Goal: Information Seeking & Learning: Check status

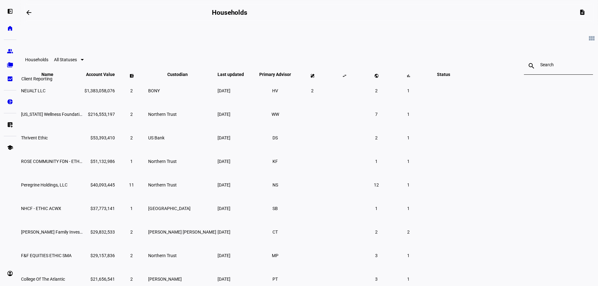
click at [12, 79] on eth-mat-symbol "bid_landscape" at bounding box center [10, 79] width 6 height 6
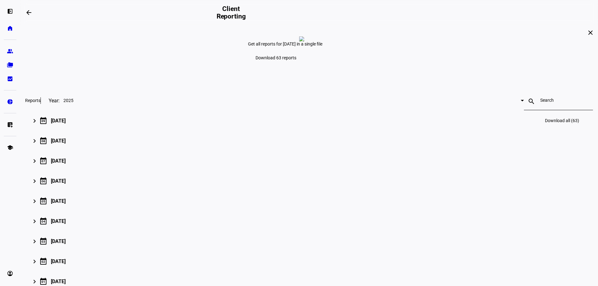
click at [38, 125] on mat-icon "keyboard_arrow_right" at bounding box center [35, 121] width 8 height 8
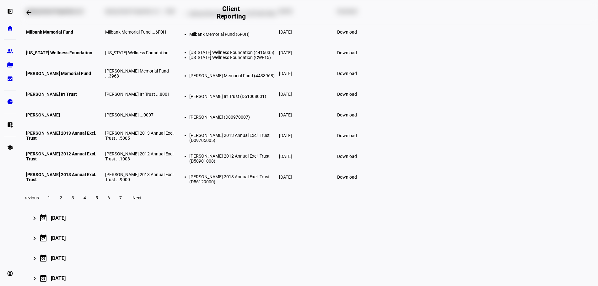
scroll to position [94, 0]
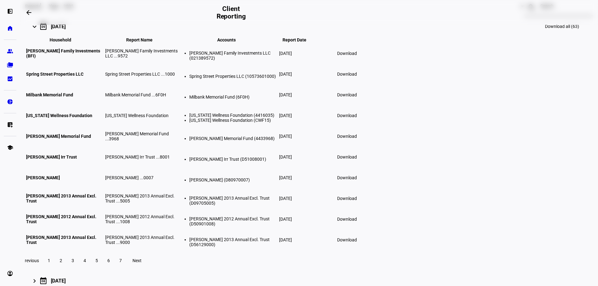
click at [540, 8] on input at bounding box center [558, 5] width 36 height 5
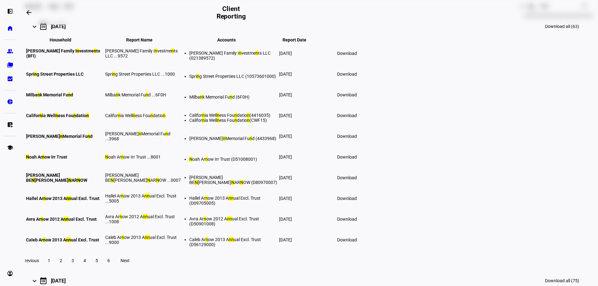
type input "newt"
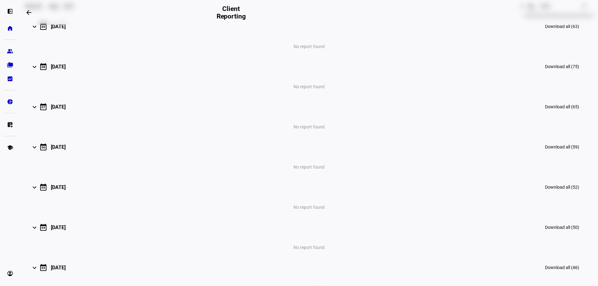
click at [540, 8] on input "newt" at bounding box center [558, 5] width 36 height 5
type input "[PERSON_NAME]"
click at [524, 11] on div "search" at bounding box center [532, 7] width 16 height 8
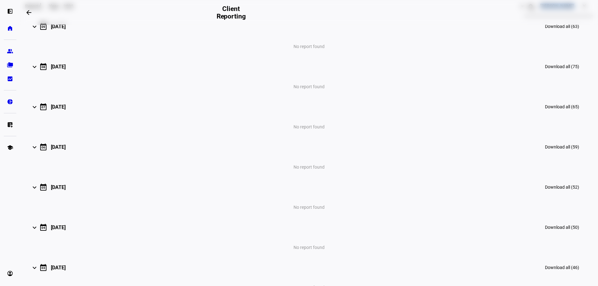
click at [524, 11] on div "search" at bounding box center [532, 7] width 16 height 8
click at [540, 8] on input "[PERSON_NAME]" at bounding box center [558, 5] width 36 height 5
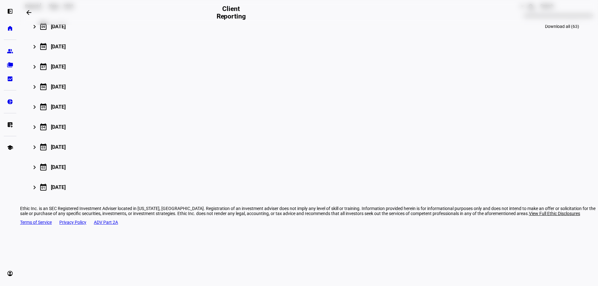
click at [38, 30] on mat-icon "keyboard_arrow_right" at bounding box center [35, 27] width 8 height 8
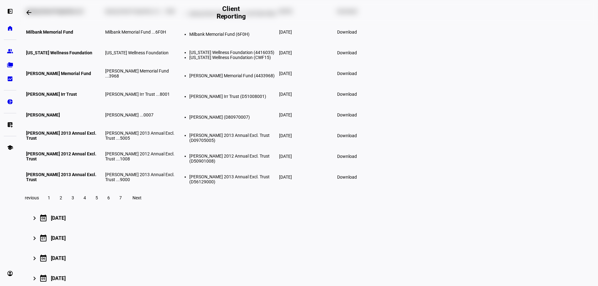
scroll to position [31, 0]
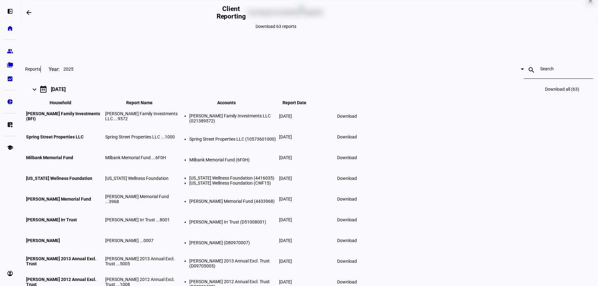
click at [540, 79] on div at bounding box center [558, 70] width 36 height 18
click at [540, 71] on input at bounding box center [558, 68] width 36 height 5
type input "7"
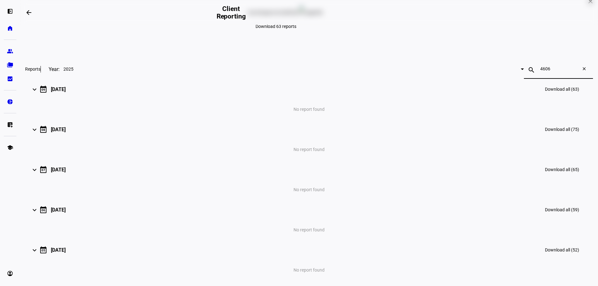
click at [540, 71] on input "4606" at bounding box center [558, 68] width 36 height 5
type input "dyna"
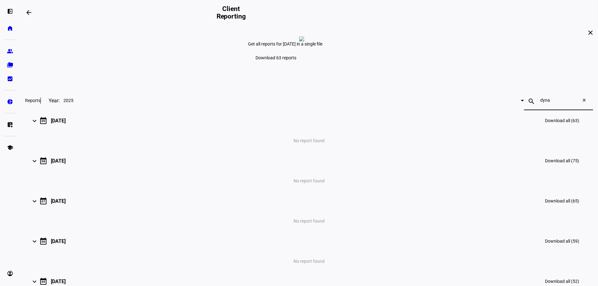
click at [587, 36] on mat-icon "close" at bounding box center [591, 33] width 8 height 8
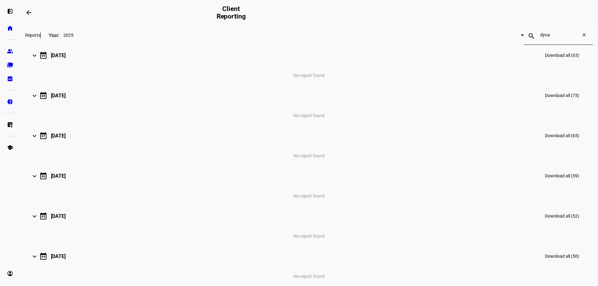
click at [578, 40] on mat-icon "close" at bounding box center [585, 36] width 15 height 8
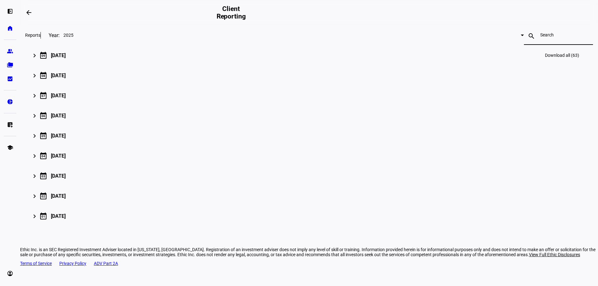
click at [38, 59] on mat-icon "keyboard_arrow_right" at bounding box center [35, 56] width 8 height 8
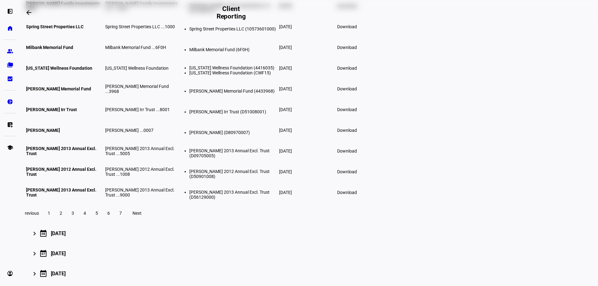
scroll to position [97, 0]
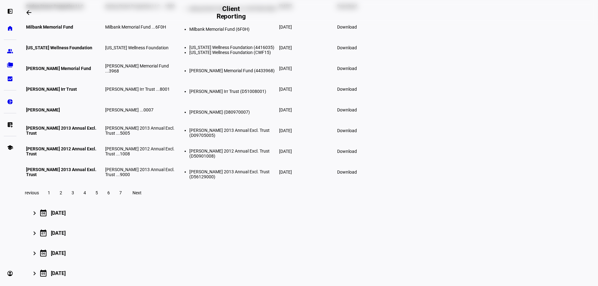
click at [62, 195] on span "2" at bounding box center [61, 192] width 3 height 5
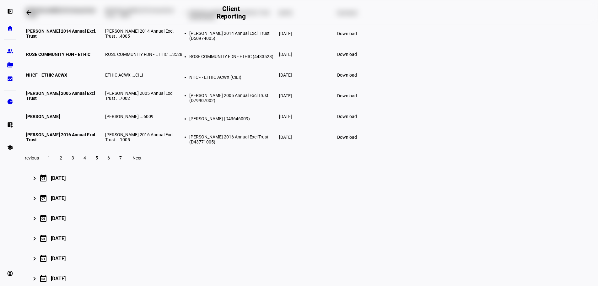
scroll to position [134, 0]
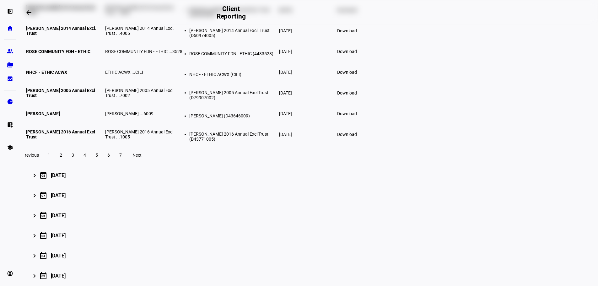
click at [79, 163] on span at bounding box center [72, 155] width 11 height 15
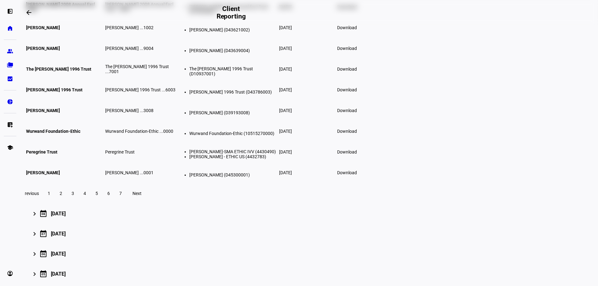
scroll to position [97, 0]
drag, startPoint x: 258, startPoint y: 222, endPoint x: 230, endPoint y: 239, distance: 33.3
click at [239, 233] on mat-accordion "keyboard_arrow_right calendar_today [DATE] Download all (63) Household keyboard…" at bounding box center [309, 155] width 568 height 415
click at [90, 200] on span at bounding box center [84, 192] width 11 height 15
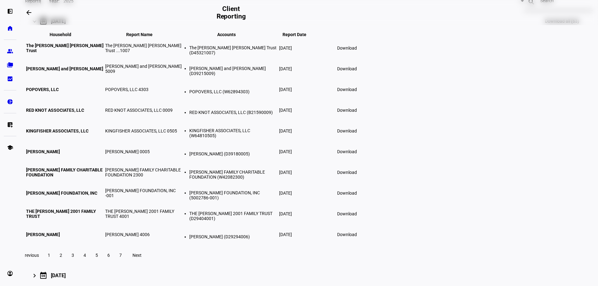
scroll to position [66, 0]
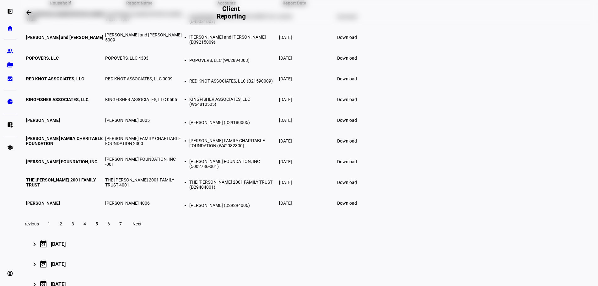
click at [98, 226] on span "5" at bounding box center [96, 223] width 3 height 5
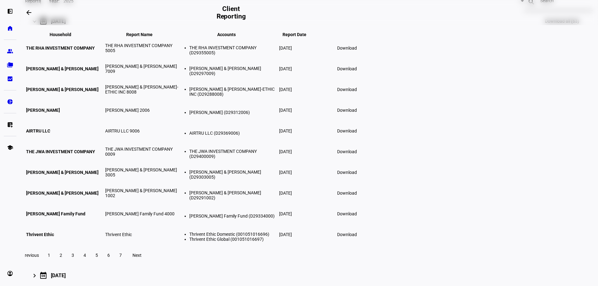
scroll to position [128, 0]
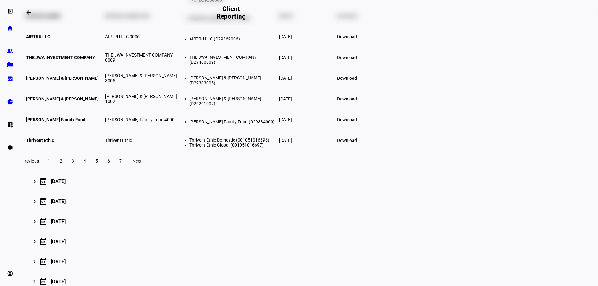
click at [110, 164] on span "6" at bounding box center [108, 161] width 3 height 5
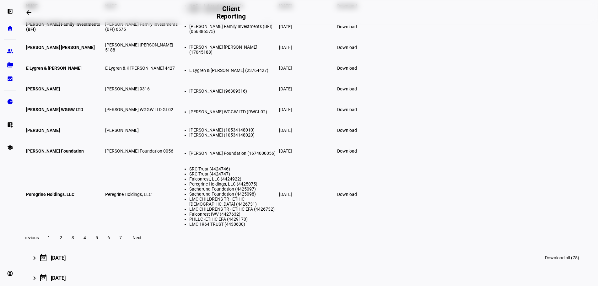
scroll to position [160, 0]
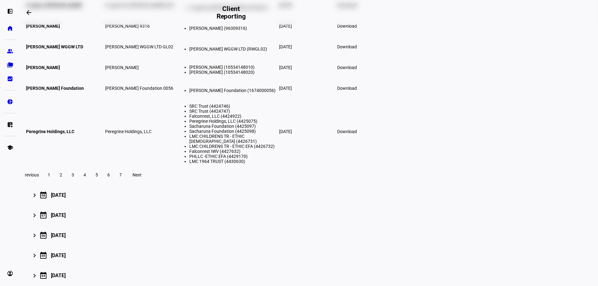
click at [126, 182] on span at bounding box center [120, 174] width 11 height 15
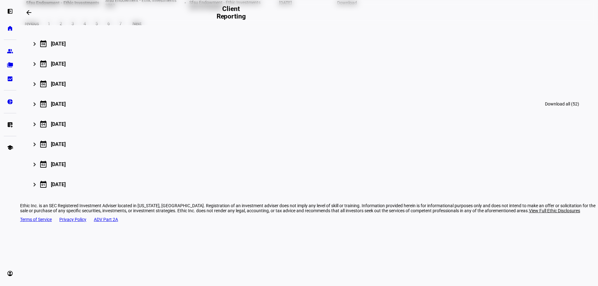
scroll to position [27, 0]
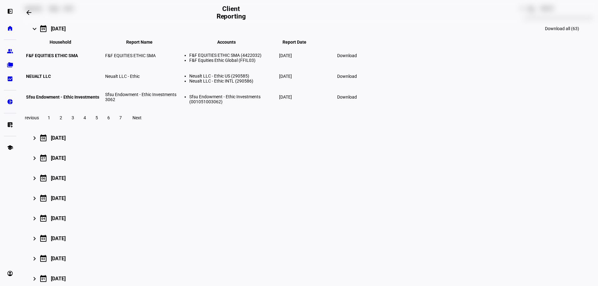
click at [67, 125] on span at bounding box center [60, 117] width 11 height 15
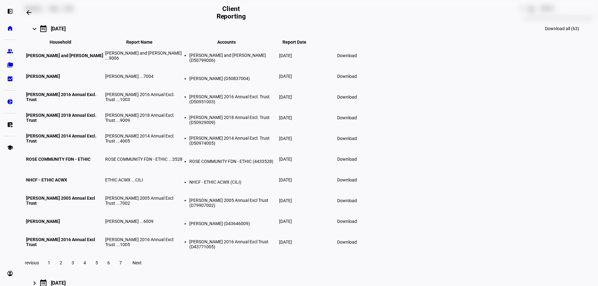
scroll to position [152, 0]
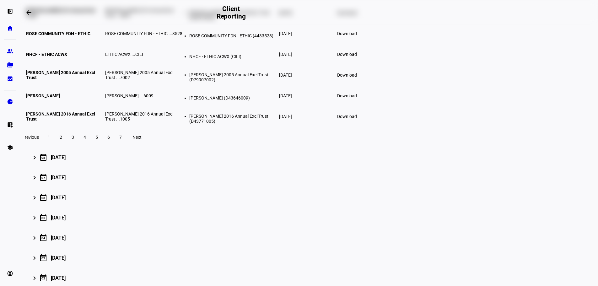
click at [74, 140] on span "3" at bounding box center [73, 137] width 3 height 5
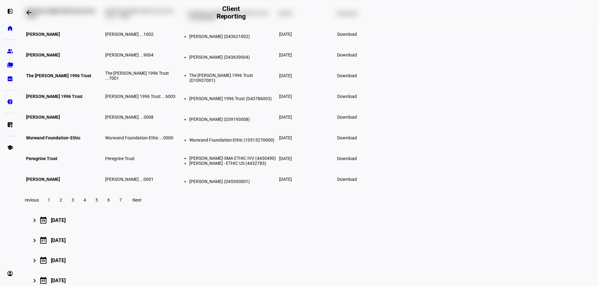
scroll to position [121, 0]
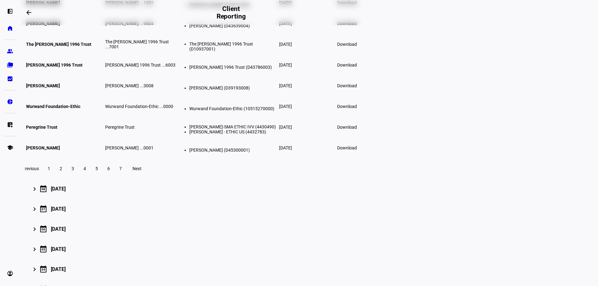
click at [90, 176] on span at bounding box center [84, 168] width 11 height 15
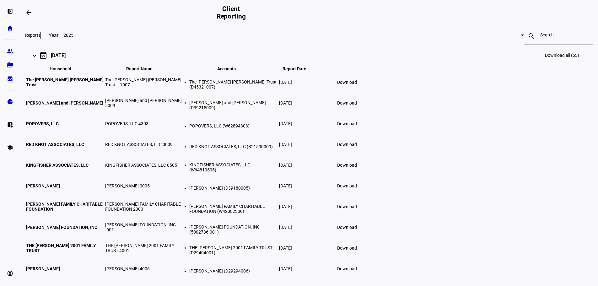
scroll to position [126, 0]
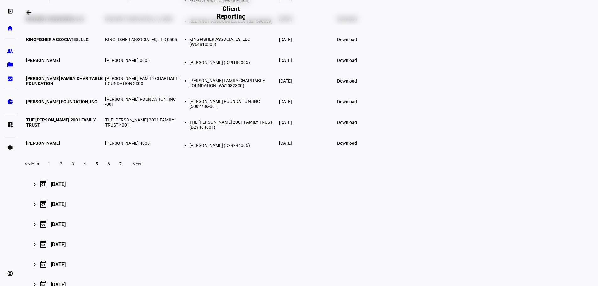
click at [98, 166] on span "5" at bounding box center [96, 163] width 3 height 5
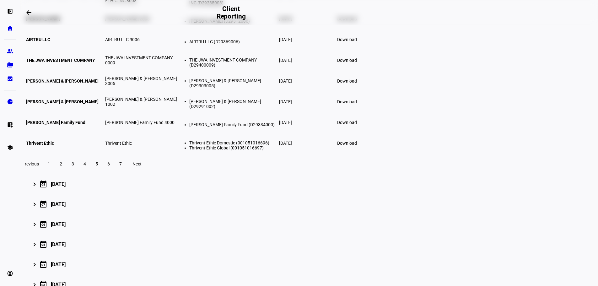
click at [218, 174] on div "Previous 1 2 3 4 5 6 7 Next" at bounding box center [309, 164] width 584 height 20
click at [110, 166] on span "6" at bounding box center [108, 163] width 3 height 5
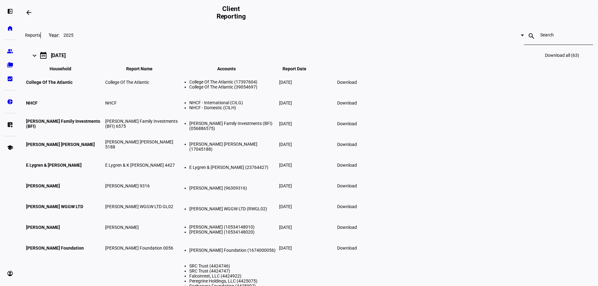
scroll to position [157, 0]
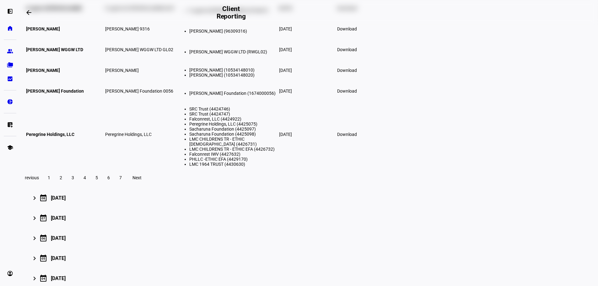
click at [122, 180] on span "7" at bounding box center [120, 177] width 3 height 5
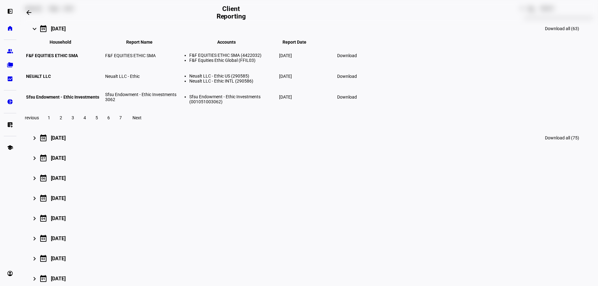
scroll to position [0, 0]
